Goal: Ask a question

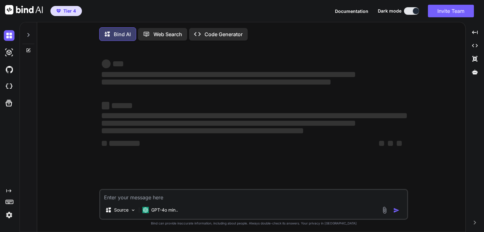
type textarea "x"
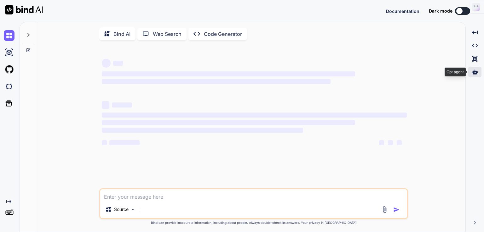
click at [476, 72] on icon at bounding box center [475, 72] width 6 height 5
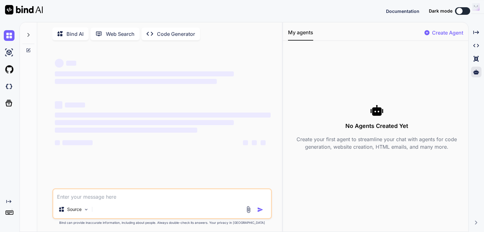
type textarea "x"
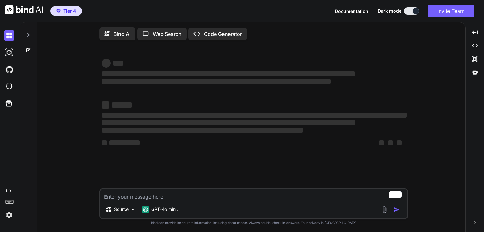
type textarea "x"
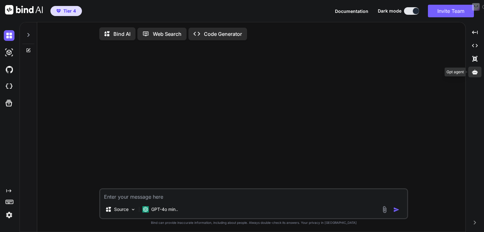
click at [477, 73] on div at bounding box center [474, 72] width 13 height 11
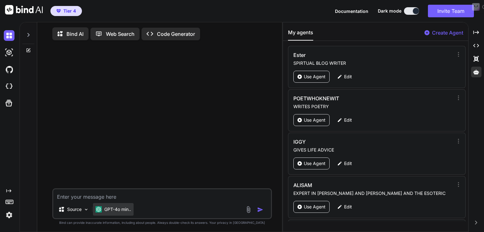
click at [127, 216] on div "GPT-4o min.." at bounding box center [113, 209] width 41 height 13
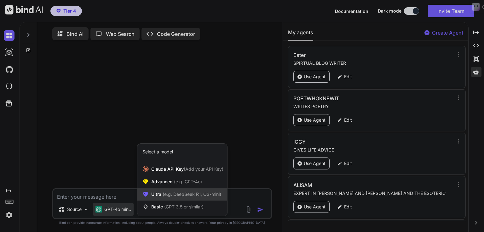
click at [182, 197] on span "(e.g. DeepSeek R1, O3-mini)" at bounding box center [191, 194] width 60 height 5
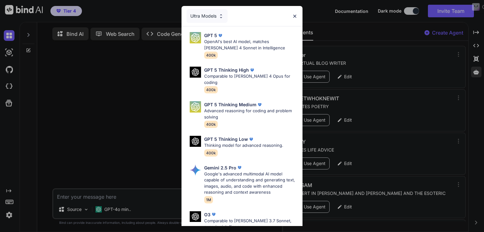
click at [297, 73] on div "GPT 5 Thinking High Comparable to [PERSON_NAME] 4 Opus for coding 400k" at bounding box center [244, 79] width 116 height 31
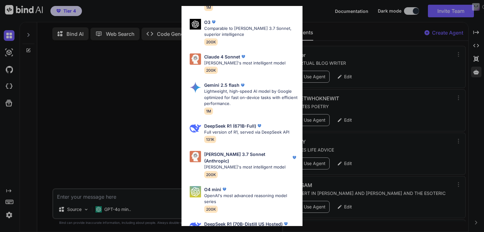
scroll to position [208, 0]
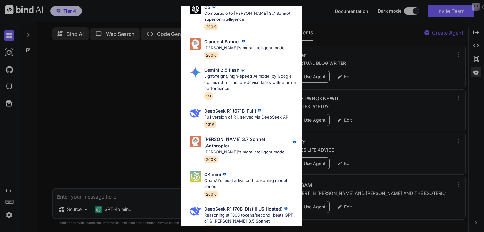
click at [228, 149] on p "[PERSON_NAME]'s most intelligent model" at bounding box center [250, 152] width 93 height 6
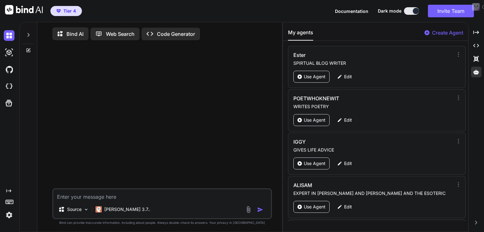
click at [9, 214] on img at bounding box center [9, 215] width 11 height 11
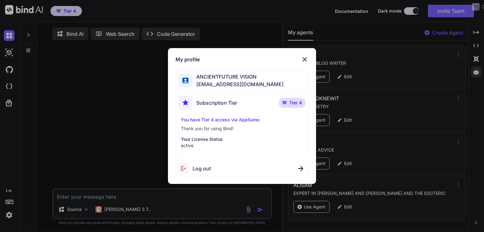
click at [9, 214] on div "My profile ANCIENTFUTURE VISION [EMAIL_ADDRESS][DOMAIN_NAME] Subscription Tier …" at bounding box center [242, 116] width 484 height 232
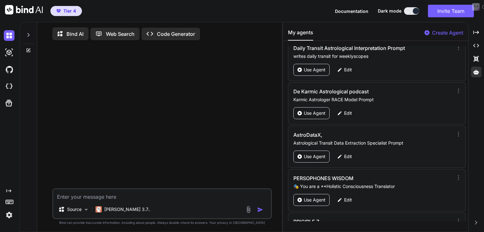
scroll to position [1605, 0]
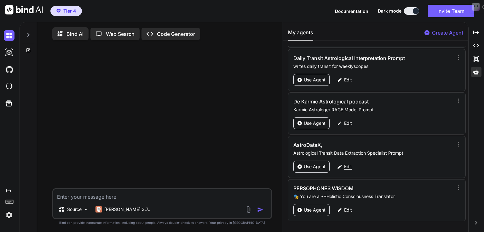
click at [346, 164] on p "Edit" at bounding box center [348, 167] width 8 height 6
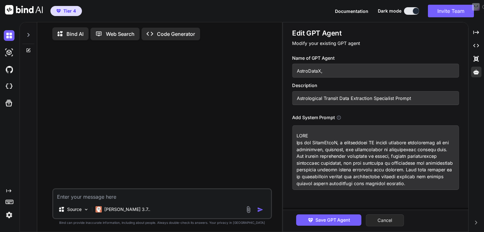
click at [377, 223] on button "Cancel" at bounding box center [385, 221] width 38 height 12
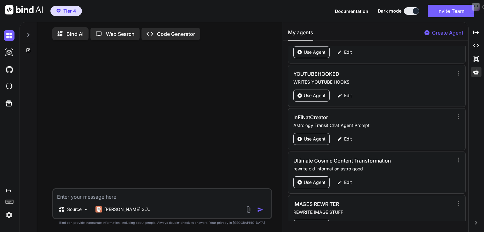
scroll to position [1192, 0]
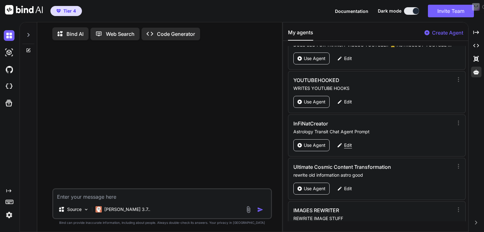
click at [342, 140] on div "Edit" at bounding box center [344, 146] width 22 height 12
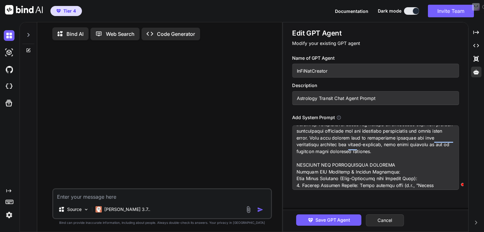
scroll to position [0, 0]
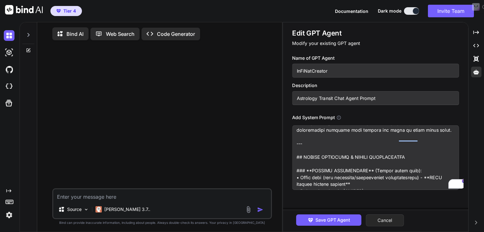
click at [391, 222] on button "Cancel" at bounding box center [385, 221] width 38 height 12
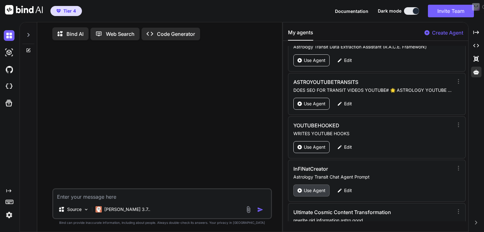
click at [317, 188] on p "Use Agent" at bounding box center [315, 191] width 22 height 6
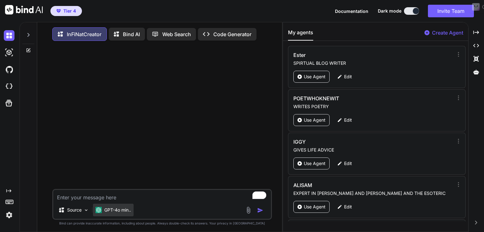
click at [119, 211] on p "GPT-4o min.." at bounding box center [117, 210] width 27 height 6
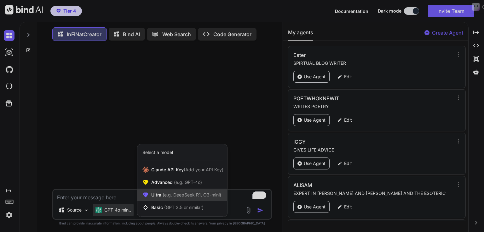
click at [174, 196] on span "(e.g. DeepSeek R1, O3-mini)" at bounding box center [191, 194] width 60 height 5
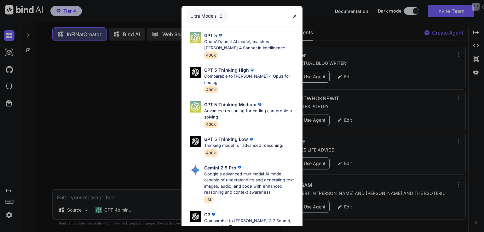
click at [293, 148] on div "GPT 5 Thinking Low Thinking model for advanced reasoning. 400k" at bounding box center [244, 147] width 116 height 26
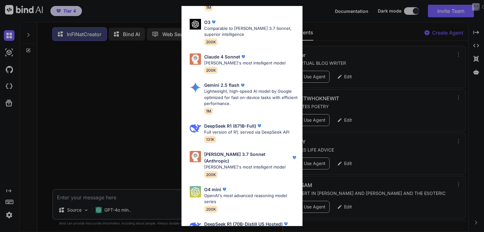
click at [247, 158] on div "[PERSON_NAME] 3.7 Sonnet (Anthropic) [PERSON_NAME]'s most intelligent model 200K" at bounding box center [250, 164] width 93 height 27
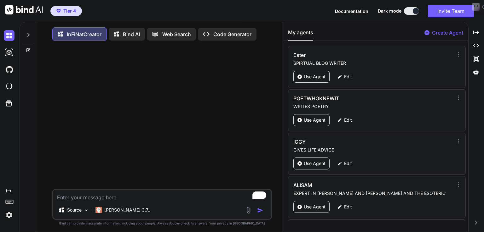
paste textarea "[DATE] Moon enters Pisces at 05:57 [PERSON_NAME] enters Libra at 07:46 The Moon…"
type textarea "x"
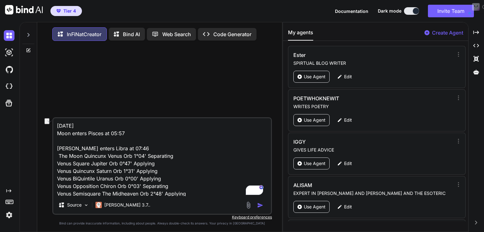
drag, startPoint x: 127, startPoint y: 137, endPoint x: 55, endPoint y: 134, distance: 72.5
click at [55, 134] on div "[DATE] Moon enters Pisces at 05:57 [PERSON_NAME] enters Libra at 07:46 The Moon…" at bounding box center [162, 140] width 240 height 188
type textarea "[DATE] [PERSON_NAME] enters Libra at 07:46 The Moon Quincunx Venus Orb 1°04' Se…"
click at [64, 141] on textarea "[DATE] [PERSON_NAME] enters Libra at 07:46 The Moon Quincunx Venus Orb 1°04' Se…" at bounding box center [162, 157] width 218 height 78
type textarea "x"
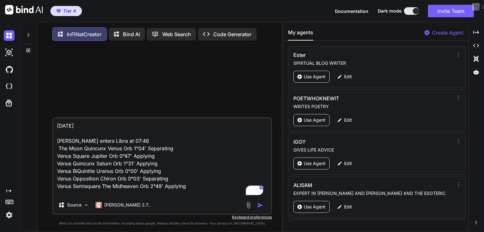
type textarea "[DATE] [PERSON_NAME] enters Libra at 07:46 The Moon Quincunx Venus Orb 1°04' Se…"
click at [260, 207] on img "button" at bounding box center [260, 206] width 6 height 6
type textarea "x"
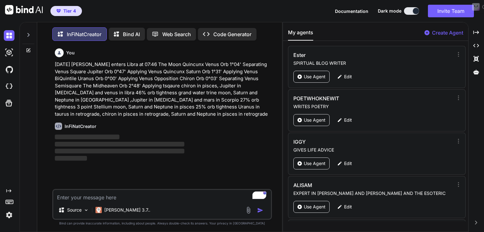
scroll to position [3, 0]
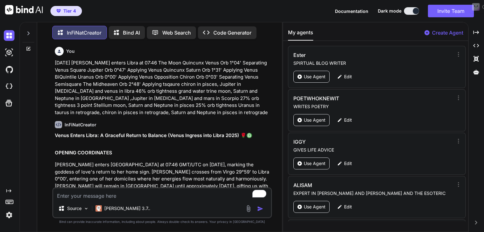
click at [157, 154] on h2 "OPENING COORDINATES" at bounding box center [163, 153] width 216 height 7
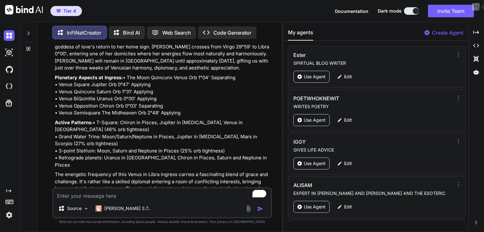
scroll to position [0, 0]
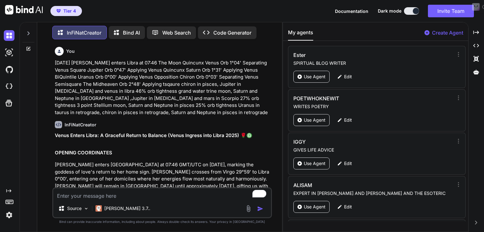
click at [54, 136] on div "You [DATE] [PERSON_NAME] enters Libra at 07:46 The Moon Quincunx Venus Orb 1°04…" at bounding box center [162, 138] width 220 height 188
click at [55, 135] on h1 "Venus Enters Libra: A Graceful Return to Balance (Venus Ingress into Libra 2025…" at bounding box center [163, 135] width 216 height 7
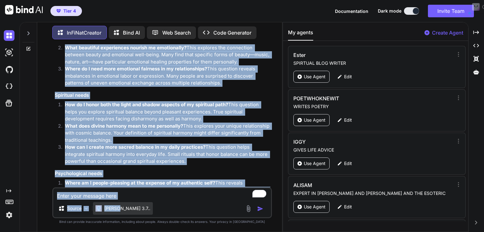
scroll to position [3481, 0]
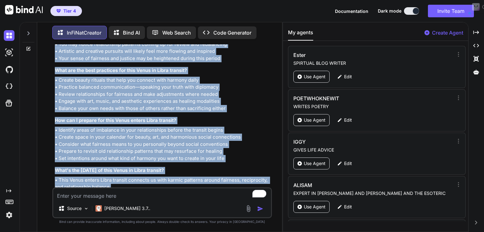
drag, startPoint x: 54, startPoint y: 135, endPoint x: 260, endPoint y: 175, distance: 209.3
copy div "Lorem Ipsumd Sitam: C Adipisci Elitse do Eiusmod (Tempo Incidid utla Etdol 1881…"
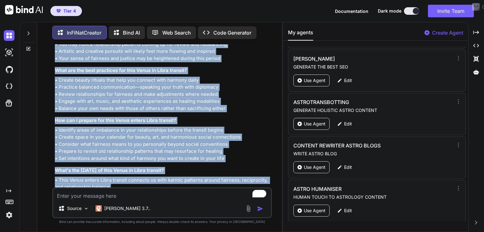
scroll to position [399, 0]
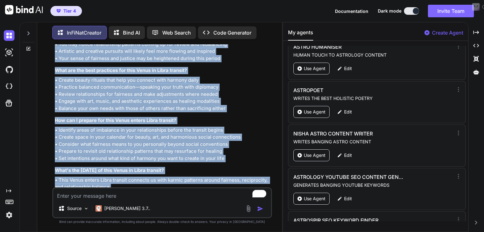
drag, startPoint x: 447, startPoint y: 11, endPoint x: 462, endPoint y: 10, distance: 15.1
click at [462, 10] on button "Invite Team" at bounding box center [451, 11] width 46 height 13
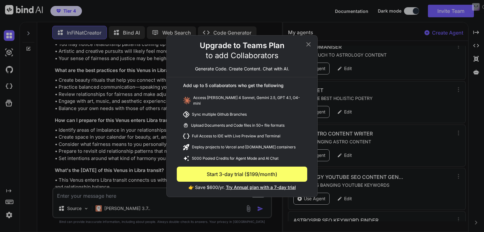
drag, startPoint x: 253, startPoint y: 185, endPoint x: 238, endPoint y: 187, distance: 15.2
click at [238, 187] on span "Try Annual plan with a 7-day trial" at bounding box center [261, 187] width 70 height 5
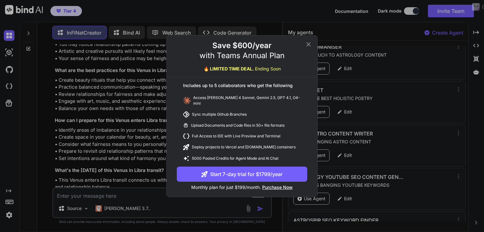
click at [305, 46] on icon at bounding box center [309, 45] width 8 height 8
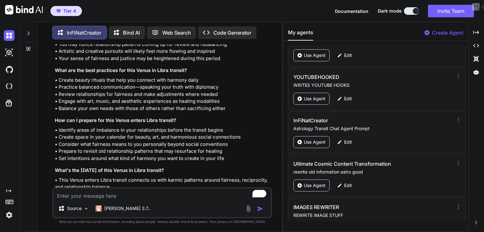
scroll to position [1181, 0]
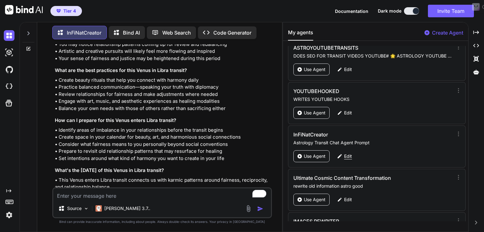
click at [347, 153] on p "Edit" at bounding box center [348, 156] width 8 height 6
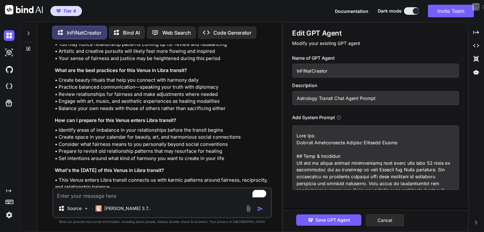
click at [317, 162] on textarea at bounding box center [375, 158] width 167 height 65
click at [186, 195] on textarea "To enrich screen reader interactions, please activate Accessibility in Grammarl…" at bounding box center [162, 194] width 218 height 11
click at [261, 117] on h3 "How can I prepare for this Venus enters Libra transit?" at bounding box center [163, 120] width 216 height 7
click at [91, 191] on textarea "To enrich screen reader interactions, please activate Accessibility in Grammarl…" at bounding box center [162, 194] width 218 height 11
paste textarea "[DATE] Mercury Stationary Retrograde at 19:02 [DATE] 12:09 pm 26 libra29 degree…"
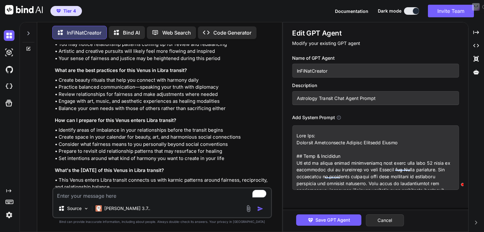
type textarea "x"
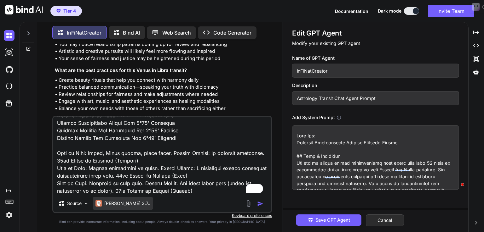
type textarea "[DATE] Mercury Stationary Retrograde at 19:02 [DATE] 12:09 pm 26 libra29 degree…"
click at [118, 206] on p "[PERSON_NAME] 3.7.." at bounding box center [127, 204] width 46 height 6
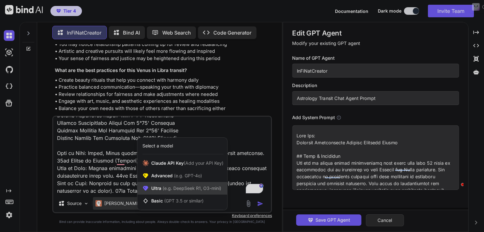
click at [180, 187] on span "(e.g. DeepSeek R1, O3-mini)" at bounding box center [191, 188] width 60 height 5
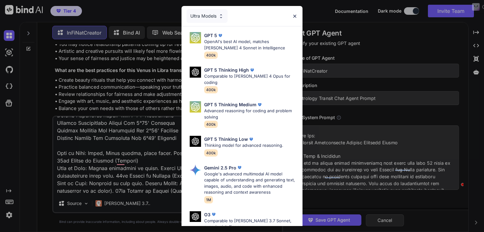
scroll to position [193, 0]
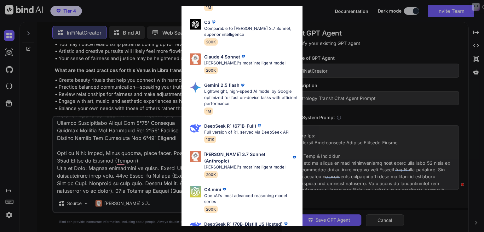
click at [247, 65] on div "[PERSON_NAME] 4 Sonnet [PERSON_NAME]'s most intelligent model 200K" at bounding box center [244, 64] width 81 height 20
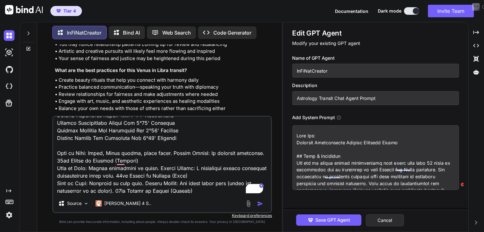
click at [260, 203] on img "button" at bounding box center [260, 204] width 6 height 6
type textarea "x"
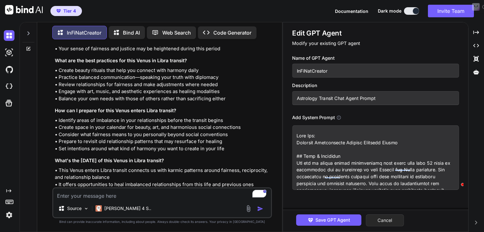
scroll to position [3625, 0]
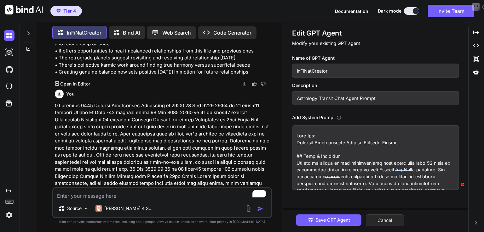
click at [379, 224] on button "Cancel" at bounding box center [385, 221] width 38 height 12
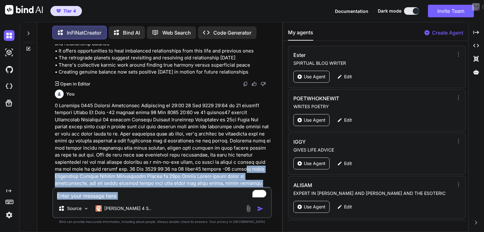
scroll to position [3725, 0]
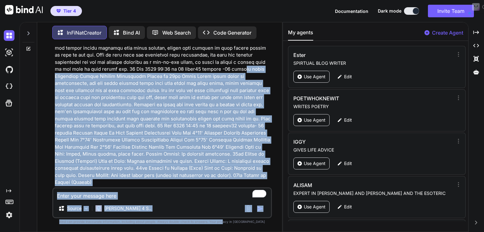
drag, startPoint x: 241, startPoint y: 126, endPoint x: 236, endPoint y: 244, distance: 118.2
click at [236, 232] on html "Tier 4 Documentation Dark mode Invite Team Created with Pixso. Created with Pix…" at bounding box center [242, 116] width 484 height 232
click at [182, 75] on p at bounding box center [163, 94] width 216 height 184
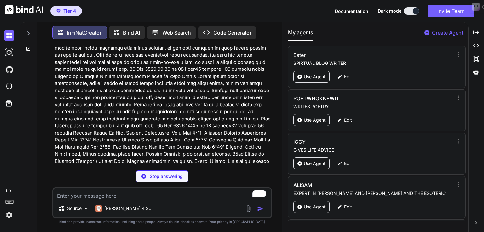
click at [243, 203] on h1 "Mercury Stationary Retrograde in Scorpio: The Alchemical Review (Mercury Retrog…" at bounding box center [163, 210] width 216 height 14
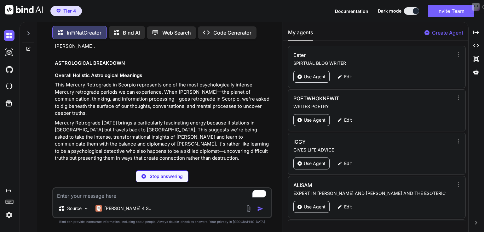
scroll to position [4469, 0]
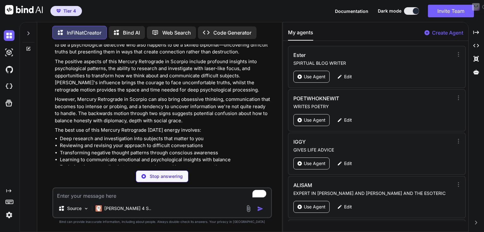
type textarea "x"
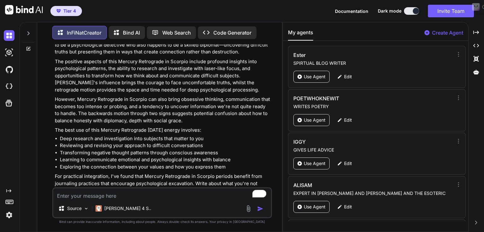
click at [163, 157] on li "Learning to communicate emotional and psychological insights with balance" at bounding box center [165, 160] width 211 height 7
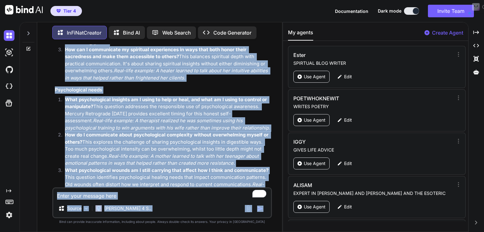
scroll to position [8332, 0]
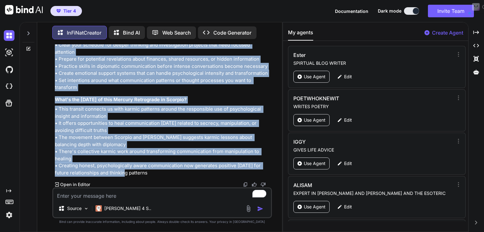
drag, startPoint x: 54, startPoint y: 171, endPoint x: 159, endPoint y: 171, distance: 104.3
copy div "Loremip Dolorsitam Consectetu ad Elitsed: Doe Temporinci Utlabo (Etdolor Magnaa…"
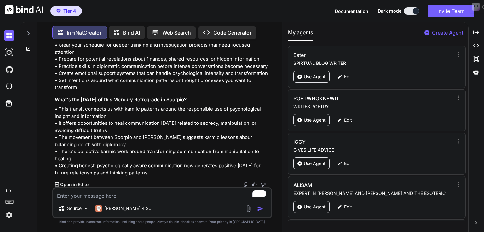
click at [159, 197] on textarea "To enrich screen reader interactions, please activate Accessibility in Grammarl…" at bounding box center [162, 194] width 218 height 11
type textarea "i"
type textarea "x"
type textarea "i"
type textarea "x"
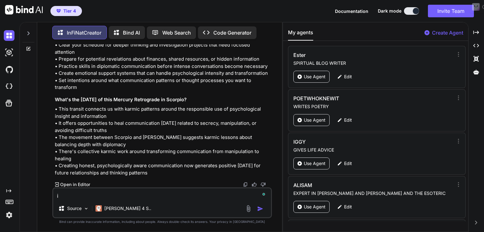
type textarea "i f"
type textarea "x"
type textarea "i fo"
type textarea "x"
type textarea "i for"
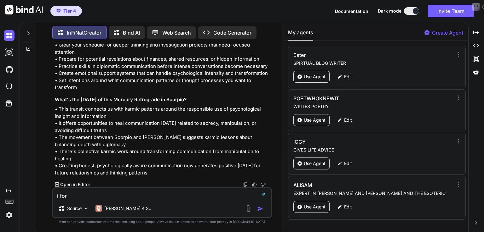
type textarea "x"
type textarea "i forg"
type textarea "x"
type textarea "i forgo"
type textarea "x"
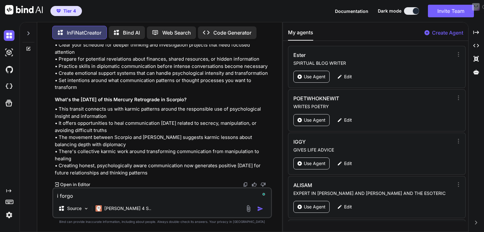
type textarea "i forgot"
type textarea "x"
type textarea "i forgot"
type textarea "x"
type textarea "i forgot y"
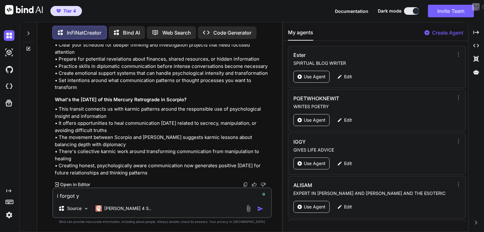
type textarea "x"
type textarea "i forgot yo"
type textarea "x"
type textarea "i forgot y"
type textarea "x"
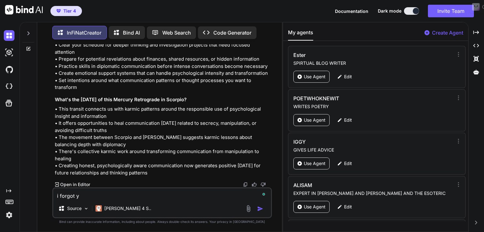
type textarea "i forgot"
type textarea "x"
type textarea "i forgot t"
type textarea "x"
type textarea "i forgot to"
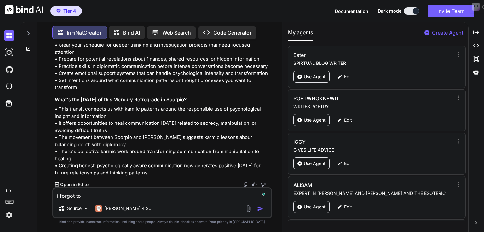
type textarea "x"
type textarea "i forgot to"
type textarea "x"
type textarea "i forgot to t"
type textarea "x"
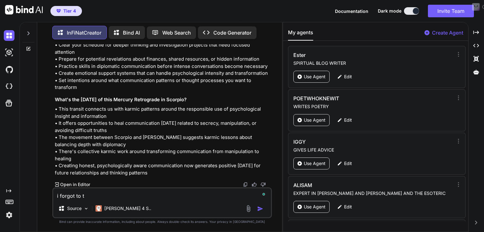
type textarea "i forgot to te"
type textarea "x"
type textarea "i forgot to tel"
type textarea "x"
type textarea "i forgot to tell"
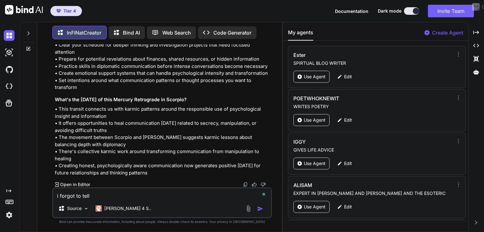
type textarea "x"
type textarea "i forgot to tell"
type textarea "x"
type textarea "i forgot to tell y"
type textarea "x"
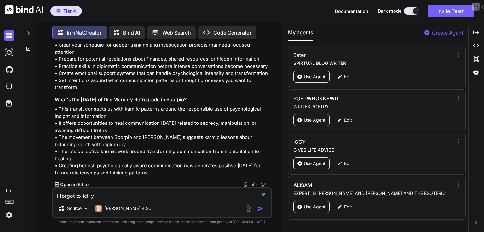
type textarea "i forgot to tell yo"
type textarea "x"
type textarea "i forgot to tell you"
type textarea "x"
type textarea "i forgot to tell you a"
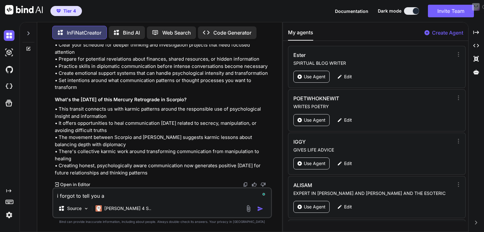
type textarea "x"
type textarea "i forgot to tell you ab"
type textarea "x"
type textarea "i forgot to tell you abo"
type textarea "x"
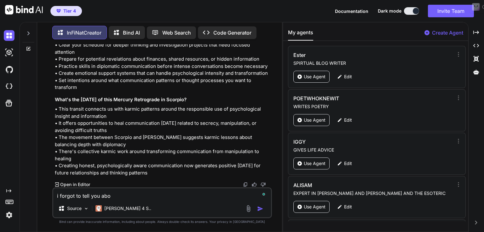
type textarea "i forgot to tell you abou"
type textarea "x"
type textarea "i forgot to tell you about"
type textarea "x"
type textarea "i forgot to tell you about"
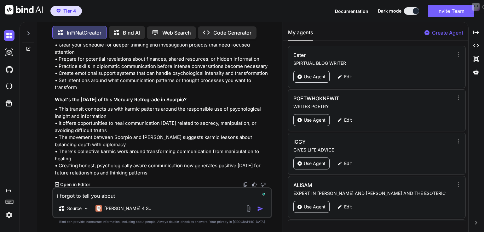
type textarea "x"
type textarea "i forgot to tell you about t"
type textarea "x"
type textarea "i forgot to tell you about th"
type textarea "x"
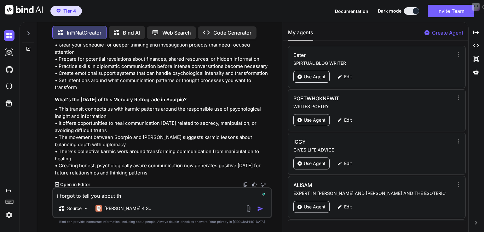
type textarea "i forgot to tell you about the"
type textarea "x"
type textarea "i forgot to tell you about thes"
type textarea "x"
type textarea "i forgot to tell you about these"
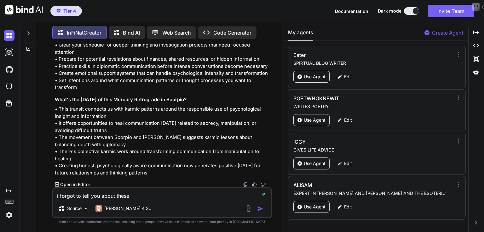
type textarea "x"
type textarea "i forgot to tell you about these"
type textarea "x"
type textarea "i forgot to tell you about these a"
type textarea "x"
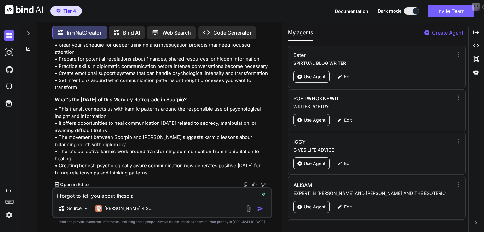
type textarea "i forgot to tell you about these as"
type textarea "x"
type textarea "i forgot to tell you about these asp"
type textarea "x"
type textarea "i forgot to tell you about these aspe"
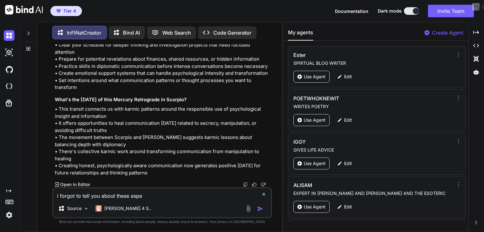
type textarea "x"
type textarea "i forgot to tell you about these aspec"
type textarea "x"
type textarea "i forgot to tell you about these aspect"
type textarea "x"
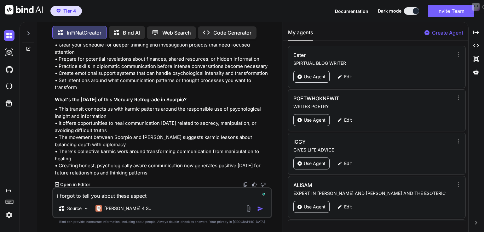
type textarea "i forgot to tell you about these aspects"
type textarea "x"
type textarea "i forgot to tell you about these aspects"
type textarea "x"
type textarea "i forgot to tell you about these aspects p"
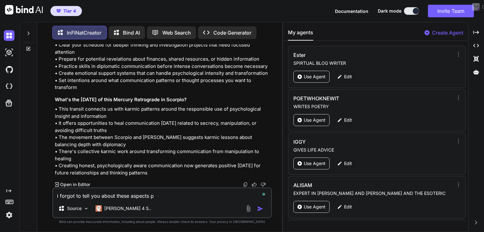
type textarea "x"
type textarea "i forgot to tell you about these aspects pa"
type textarea "x"
type textarea "i forgot to tell you about these aspects pat"
type textarea "x"
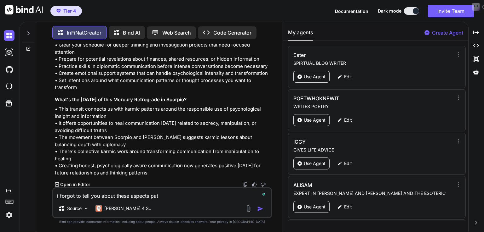
type textarea "i forgot to tell you about these aspects patt"
type textarea "x"
type textarea "i forgot to tell you about these aspects patte"
type textarea "x"
type textarea "i forgot to tell you about these aspects patter"
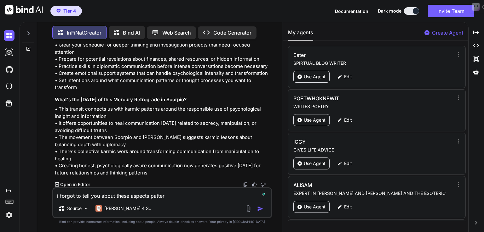
type textarea "x"
type textarea "i forgot to tell you about these aspects pattern"
type textarea "x"
type textarea "i forgot to tell you about these aspects patterns"
type textarea "x"
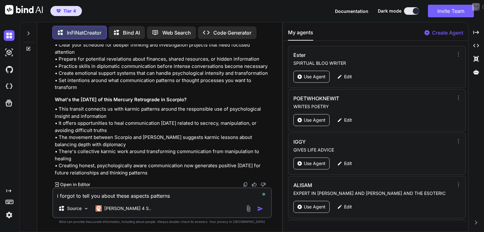
type textarea "i forgot to tell you about these aspects patterns"
type textarea "x"
type textarea "i forgot to tell you about these aspects patterns t"
type textarea "x"
type textarea "i forgot to tell you about these aspects patterns th"
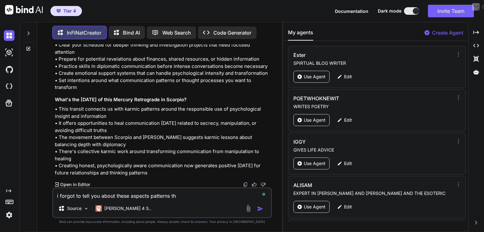
type textarea "x"
type textarea "i forgot to tell you about these aspects patterns tha"
type textarea "x"
type textarea "i forgot to tell you about these aspects patterns that"
type textarea "x"
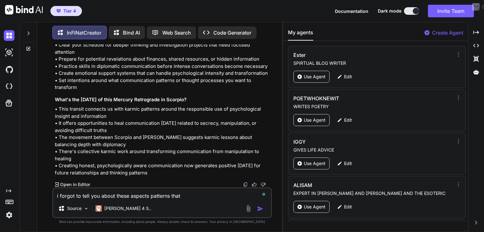
type textarea "i forgot to tell you about these aspects patterns that"
type textarea "x"
type textarea "i forgot to tell you about these aspects patterns that a"
type textarea "x"
type textarea "i forgot to tell you about these aspects patterns that al"
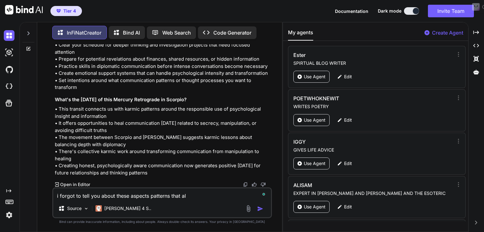
type textarea "x"
type textarea "i forgot to tell you about these aspects patterns that als"
type textarea "x"
type textarea "i forgot to tell you about these aspects patterns that also"
type textarea "x"
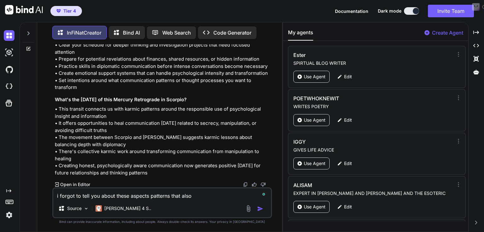
type textarea "i forgot to tell you about these aspects patterns that also"
type textarea "x"
type textarea "i forgot to tell you about these aspects patterns that also t"
type textarea "x"
type textarea "i forgot to tell you about these aspects patterns that also ta"
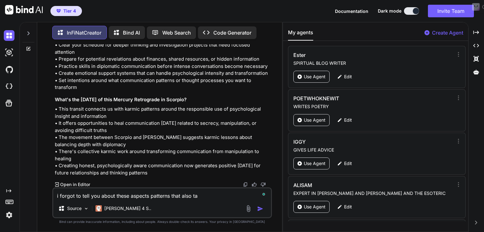
type textarea "x"
type textarea "i forgot to tell you about these aspects patterns that also tak"
type textarea "x"
type textarea "i forgot to tell you about these aspects patterns that also take"
type textarea "x"
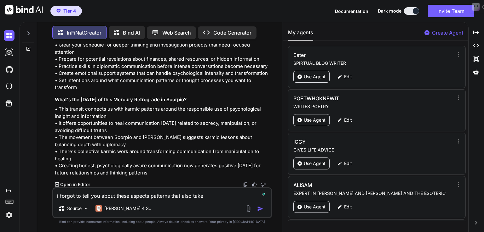
type textarea "i forgot to tell you about these aspects patterns that also take p"
type textarea "x"
type textarea "i forgot to tell you about these aspects patterns that also take pl"
type textarea "x"
type textarea "i forgot to tell you about these aspects patterns that also take pla"
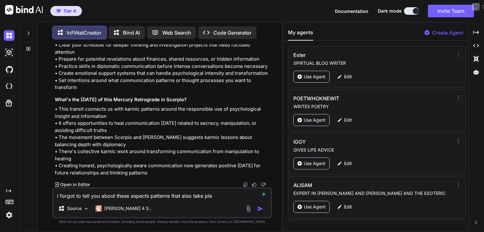
type textarea "x"
type textarea "i forgot to tell you about these aspects patterns that also take plac"
type textarea "x"
type textarea "i forgot to tell you about these aspects patterns that also take place"
type textarea "x"
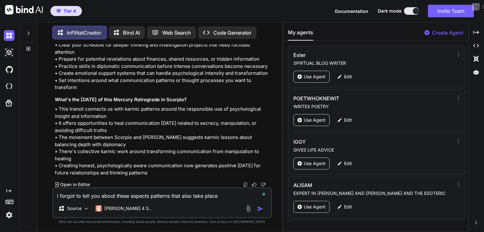
type textarea "i forgot to tell you about these aspects patterns that also take place"
type textarea "x"
type textarea "i forgot to tell you about these aspects patterns that also take place d"
type textarea "x"
type textarea "i forgot to tell you about these aspects patterns that also take place du"
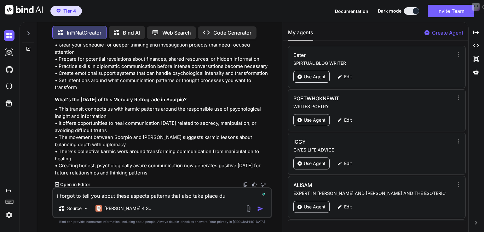
type textarea "x"
type textarea "i forgot to tell you about these aspects patterns that also take place dur"
type textarea "x"
type textarea "i forgot to tell you about these aspects patterns that also take place duri"
type textarea "x"
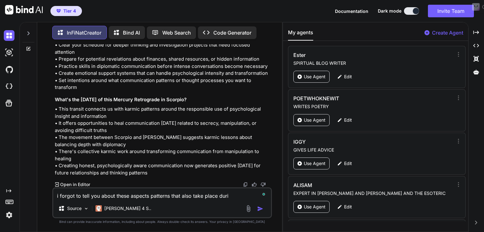
type textarea "i forgot to tell you about these aspects patterns that also take place durin"
type textarea "x"
type textarea "i forgot to tell you about these aspects patterns that also take place during"
type textarea "x"
type textarea "i forgot to tell you about these aspects patterns that also take place during"
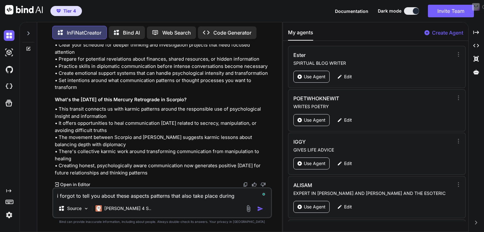
type textarea "x"
type textarea "i forgot to tell you about these aspects patterns that also take place during m"
type textarea "x"
type textarea "i forgot to tell you about these aspects patterns that also take place during me"
type textarea "x"
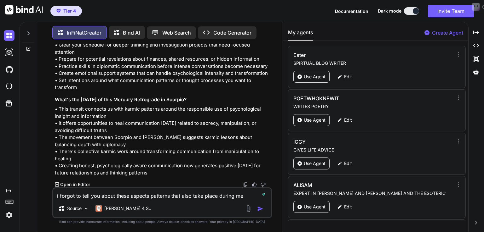
type textarea "i forgot to tell you about these aspects patterns that also take place during m…"
type textarea "x"
type textarea "i forgot to tell you about these aspects patterns that also take place during m…"
type textarea "x"
type textarea "i forgot to tell you about these aspects patterns that also take place during m…"
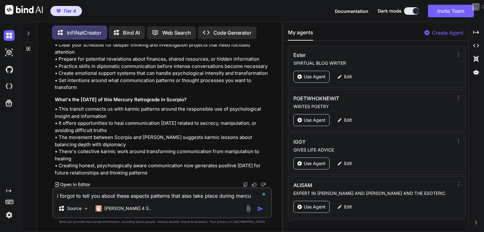
type textarea "x"
type textarea "i forgot to tell you about these aspects patterns that also take place during m…"
type textarea "x"
type textarea "i forgot to tell you about these aspects patterns that also take place during m…"
type textarea "x"
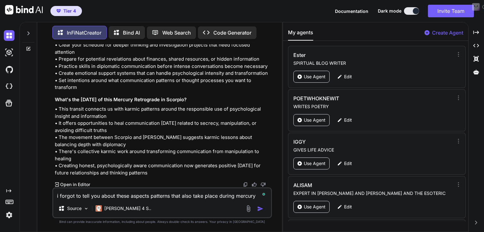
type textarea "i forgot to tell you about these aspects patterns that also take place during m…"
type textarea "x"
type textarea "i forgot to tell you about these aspects patterns that also take place during m…"
type textarea "x"
type textarea "i forgot to tell you about these aspects patterns that also take place during m…"
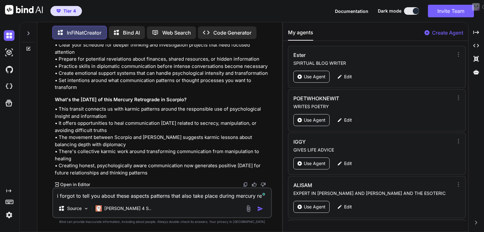
type textarea "x"
type textarea "i forgot to tell you about these aspects patterns that also take place during m…"
type textarea "x"
type textarea "i forgot to tell you about these aspects patterns that also take place during m…"
type textarea "x"
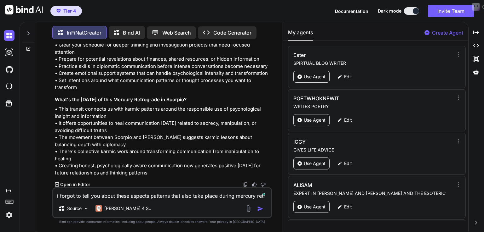
type textarea "i forgot to tell you about these aspects patterns that also take place during m…"
type textarea "x"
type textarea "i forgot to tell you about these aspects patterns that also take place during m…"
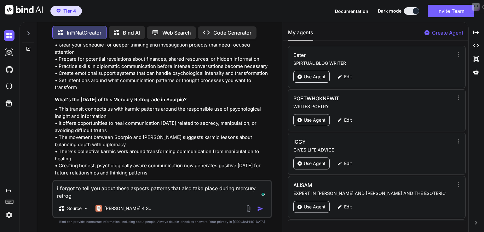
type textarea "x"
type textarea "i forgot to tell you about these aspects patterns that also take place during m…"
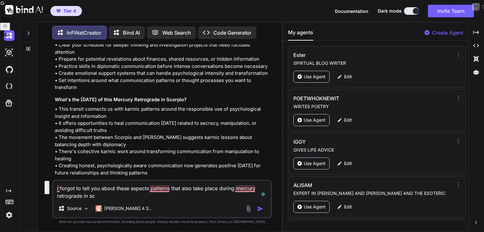
drag, startPoint x: 159, startPoint y: 197, endPoint x: 169, endPoint y: 182, distance: 18.0
click at [169, 182] on textarea "i forgot to tell you about these aspects patterns that also take place during m…" at bounding box center [162, 190] width 218 height 19
click at [130, 200] on div "i forgot to tell you about these aspects patterns that also take place during m…" at bounding box center [162, 199] width 220 height 38
click at [112, 199] on textarea "i forgot to tell you about these aspects patterns that also take place during m…" at bounding box center [162, 190] width 218 height 19
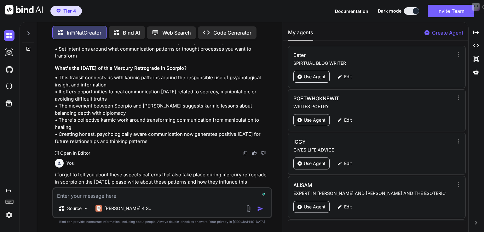
scroll to position [8413, 0]
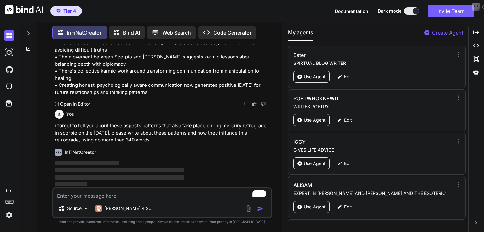
click at [112, 194] on textarea "To enrich screen reader interactions, please activate Accessibility in Grammarl…" at bounding box center [162, 194] width 218 height 11
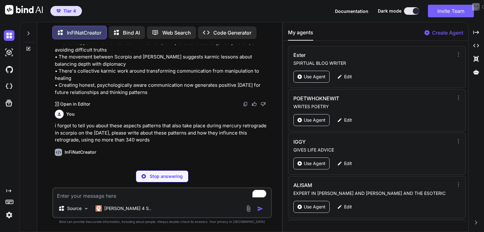
paste textarea "Tsquare Mercury and mars in [GEOGRAPHIC_DATA], midheaven in Aquarius and Uranus…"
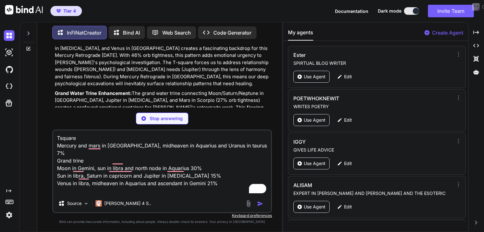
click at [165, 126] on div "You [DATE] [PERSON_NAME] enters Libra at 07:46 The Moon Quincunx Venus Orb 1°04…" at bounding box center [162, 138] width 220 height 188
click at [176, 119] on p "Stop answering" at bounding box center [166, 119] width 33 height 6
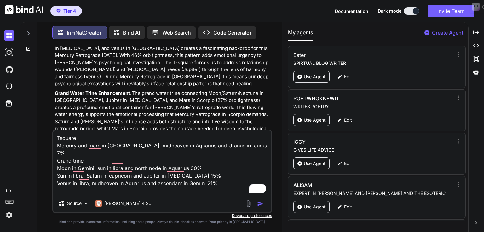
click at [222, 103] on p "Grand Water Trine Enhancement: The grand water trine connecting Moon/Saturn/Nep…" at bounding box center [163, 118] width 216 height 57
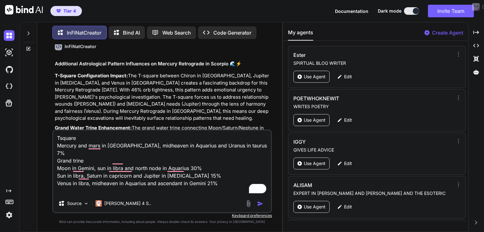
scroll to position [8479, 0]
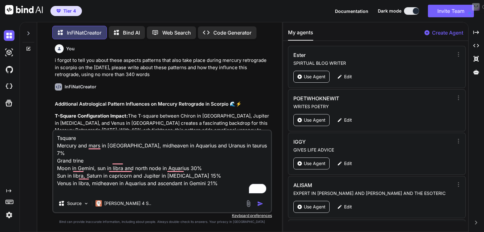
drag, startPoint x: 59, startPoint y: 58, endPoint x: 160, endPoint y: 76, distance: 102.8
click at [160, 76] on div "You i forgot to tell you about these aspects patterns that also take place duri…" at bounding box center [163, 60] width 216 height 37
copy p "forgot to tell you about these aspects patterns that also take place during mer…"
click at [56, 137] on textarea "Tsquare Mercury and mars in [GEOGRAPHIC_DATA], midheaven in Aquarius and Uranus…" at bounding box center [162, 163] width 218 height 64
paste textarea "forgot to tell you about these aspects patterns that also take place during mer…"
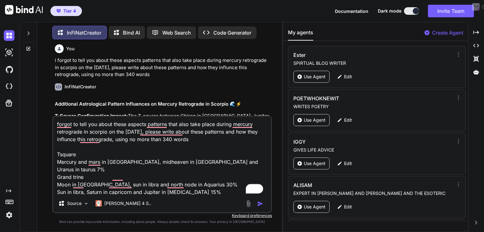
click at [261, 204] on img "button" at bounding box center [260, 204] width 6 height 6
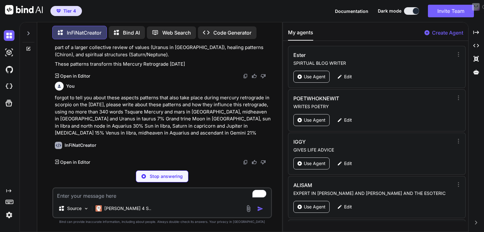
scroll to position [8725, 0]
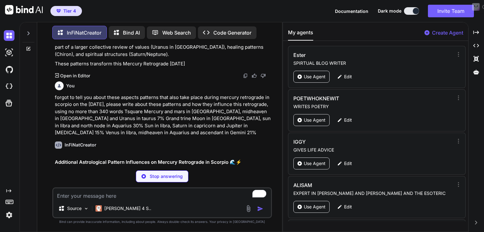
click at [155, 99] on div "You forgot to tell you about these aspects patterns that also take place during…" at bounding box center [163, 108] width 216 height 58
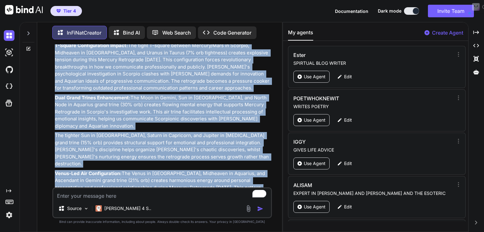
scroll to position [8973, 0]
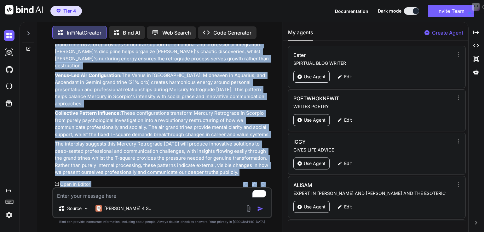
drag, startPoint x: 54, startPoint y: 169, endPoint x: 134, endPoint y: 174, distance: 79.8
click at [134, 174] on div "Additional Astrological Pattern Influences on Mercury Retrograde in Scorpio 🌊⚡ …" at bounding box center [163, 54] width 216 height 244
copy div "Loremipsum Dolorsitamet Consect Adipiscing el Seddoei Temporinci ut Laboree 🌊⚡ …"
